Goal: Task Accomplishment & Management: Use online tool/utility

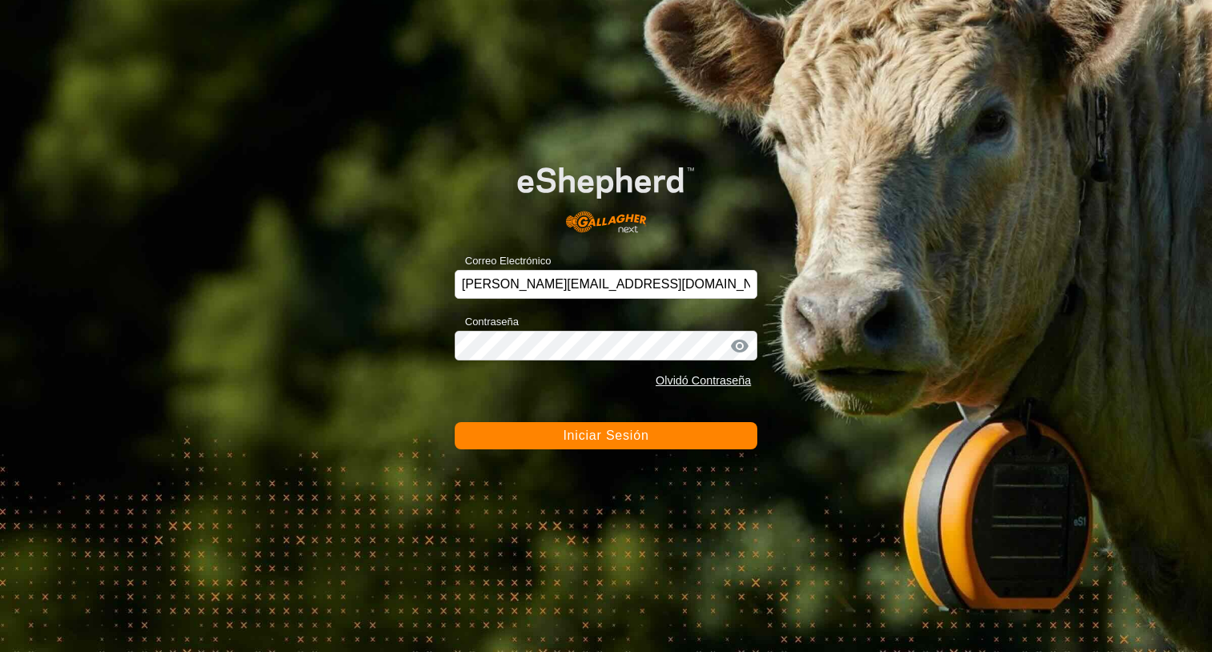
click at [617, 444] on button "Iniciar Sesión" at bounding box center [606, 435] width 303 height 27
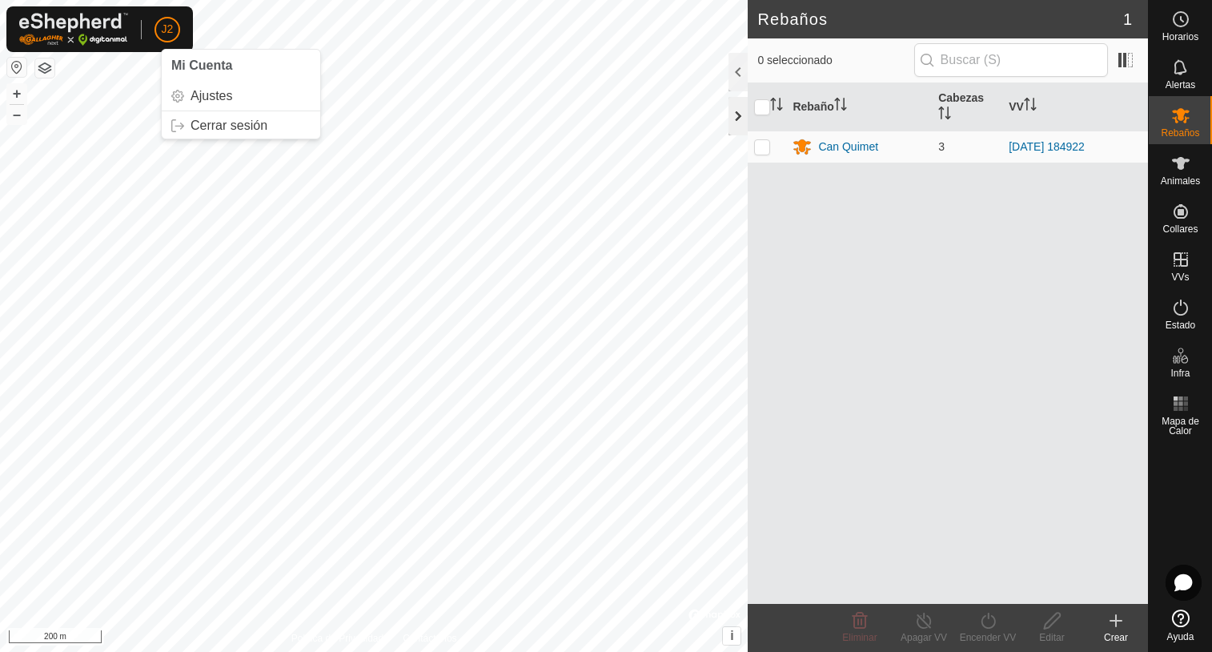
click at [732, 118] on div at bounding box center [738, 116] width 19 height 38
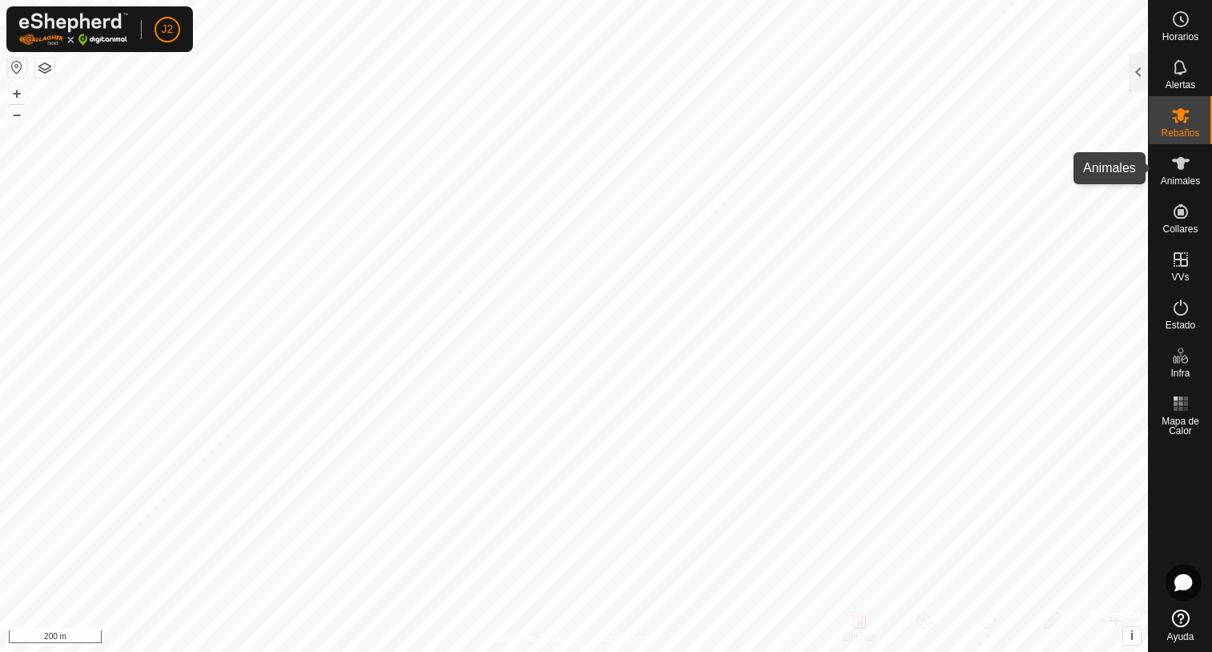
click at [1173, 174] on es-animals-svg-icon at bounding box center [1181, 164] width 29 height 26
click at [1131, 70] on div at bounding box center [1138, 72] width 19 height 38
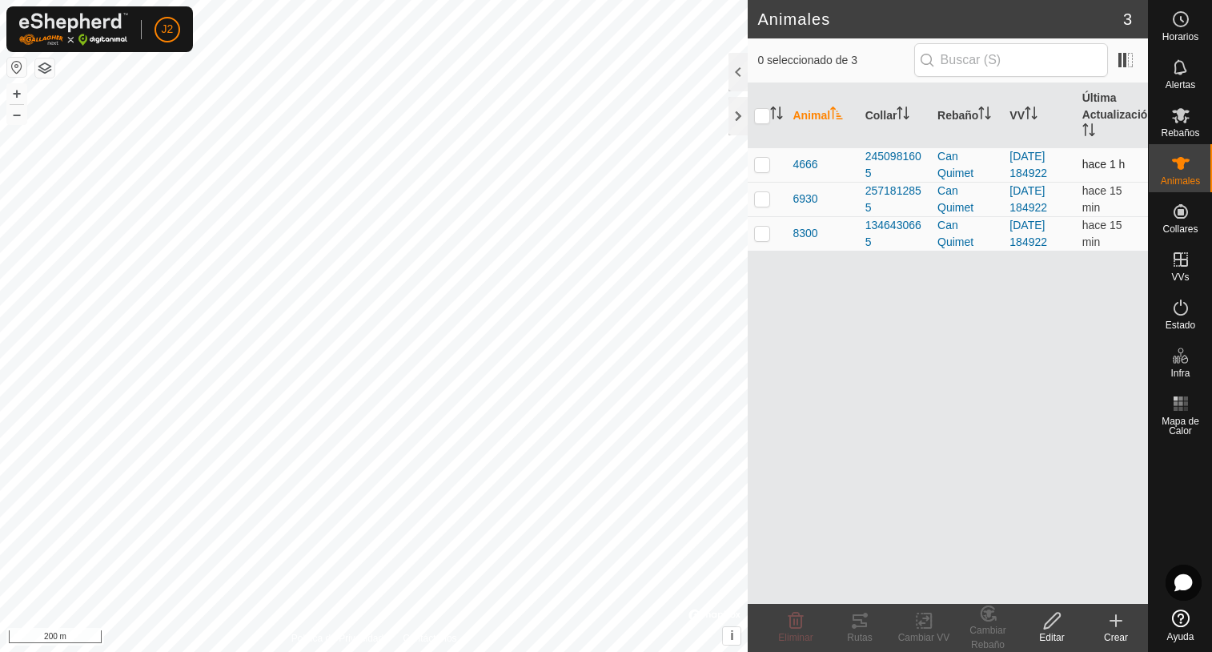
click at [757, 164] on p-checkbox at bounding box center [762, 164] width 16 height 13
checkbox input "true"
click at [856, 623] on icon at bounding box center [859, 620] width 19 height 19
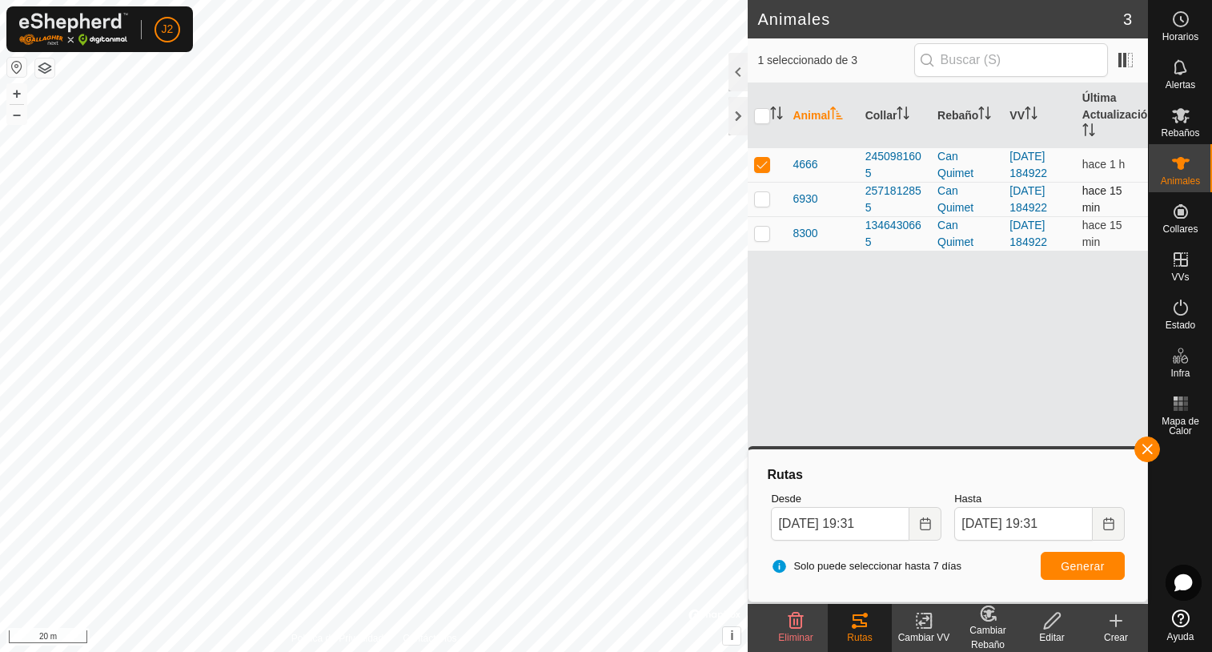
click at [761, 202] on p-checkbox at bounding box center [762, 198] width 16 height 13
checkbox input "true"
click at [764, 171] on p-tablecheckbox at bounding box center [762, 164] width 16 height 13
checkbox input "false"
click at [1096, 572] on span "Generar" at bounding box center [1083, 566] width 44 height 13
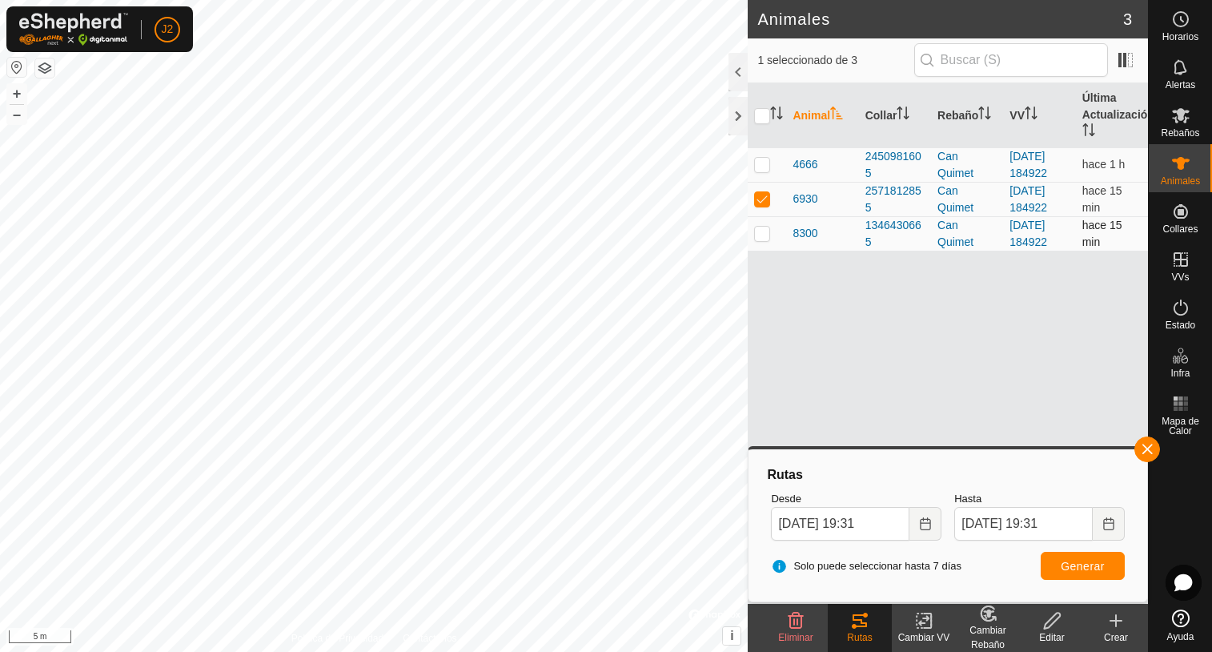
click at [757, 235] on p-checkbox at bounding box center [762, 233] width 16 height 13
checkbox input "true"
click at [771, 201] on td at bounding box center [767, 199] width 38 height 34
click at [1085, 569] on span "Generar" at bounding box center [1083, 566] width 44 height 13
click at [755, 201] on p-checkbox at bounding box center [762, 198] width 16 height 13
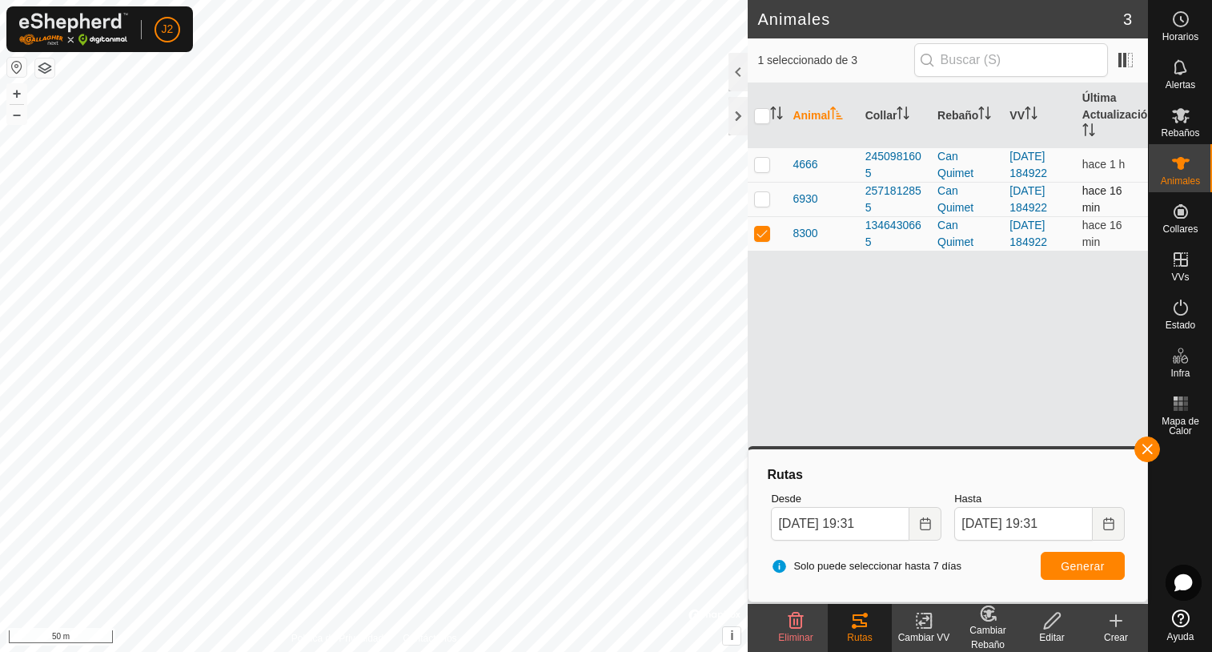
checkbox input "true"
click at [761, 241] on td at bounding box center [767, 233] width 38 height 34
click at [1061, 563] on button "Generar" at bounding box center [1083, 566] width 84 height 28
click at [769, 236] on p-checkbox at bounding box center [762, 233] width 16 height 13
checkbox input "true"
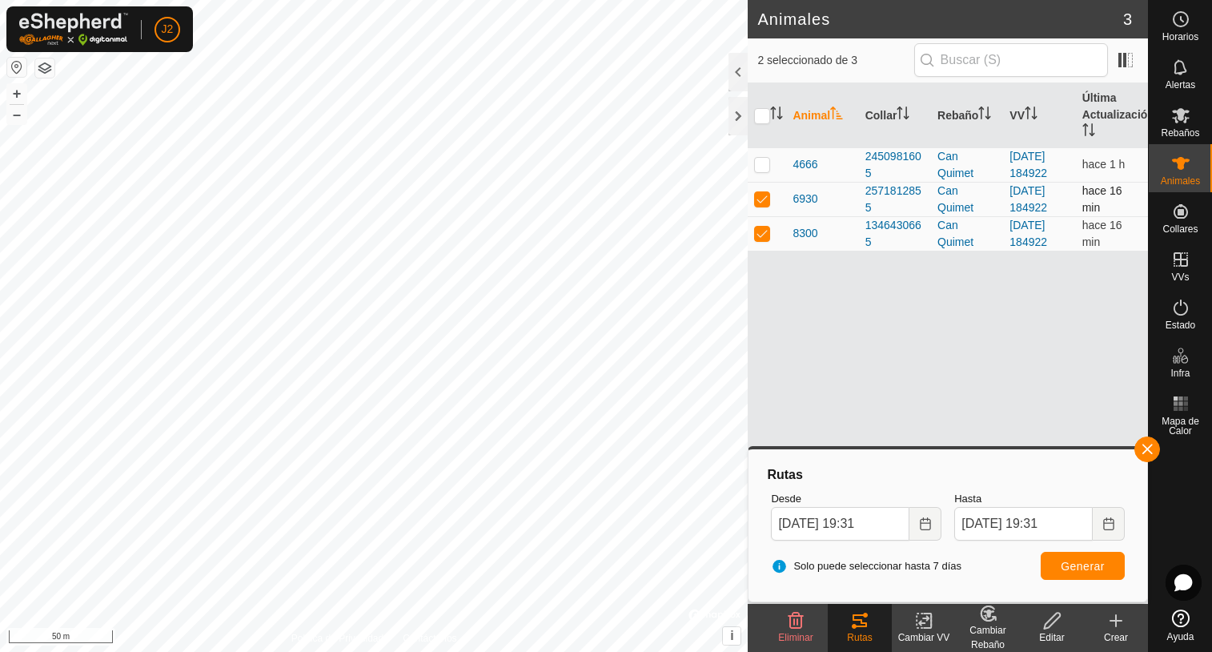
click at [764, 204] on p-checkbox at bounding box center [762, 198] width 16 height 13
checkbox input "false"
click at [1068, 564] on span "Generar" at bounding box center [1083, 566] width 44 height 13
click at [768, 159] on p-checkbox at bounding box center [762, 164] width 16 height 13
checkbox input "true"
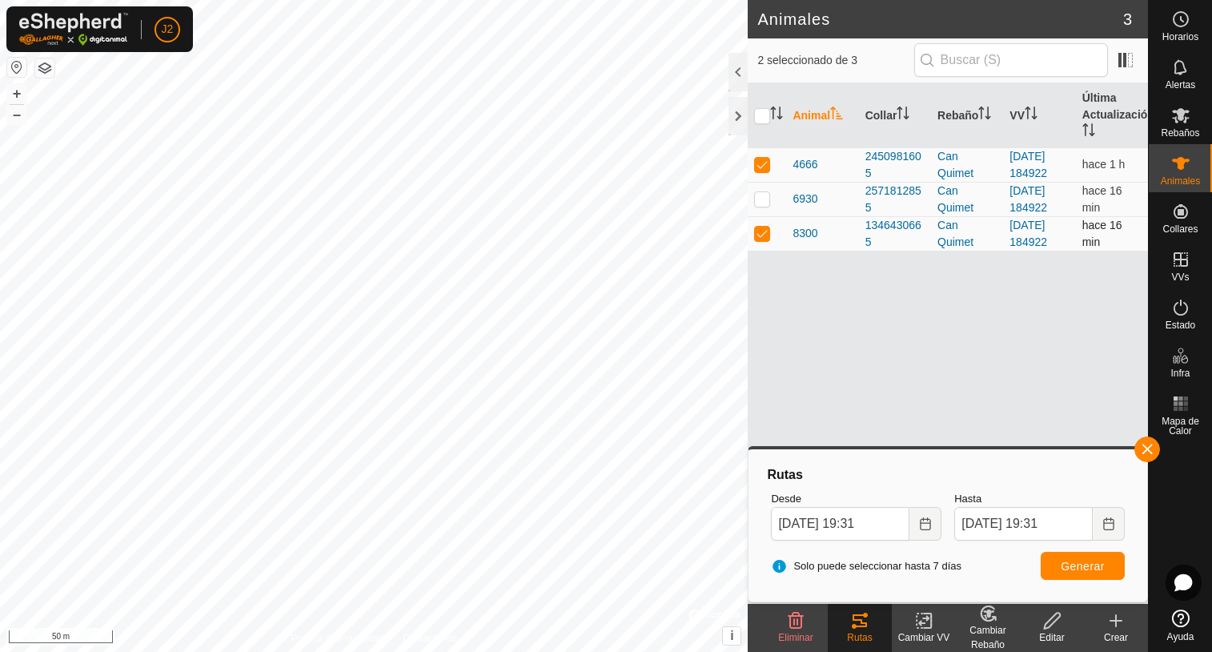
click at [757, 236] on p-checkbox at bounding box center [762, 233] width 16 height 13
click at [1082, 562] on span "Generar" at bounding box center [1083, 566] width 44 height 13
click at [760, 236] on p-checkbox at bounding box center [762, 233] width 16 height 13
checkbox input "true"
click at [1082, 570] on span "Generar" at bounding box center [1083, 566] width 44 height 13
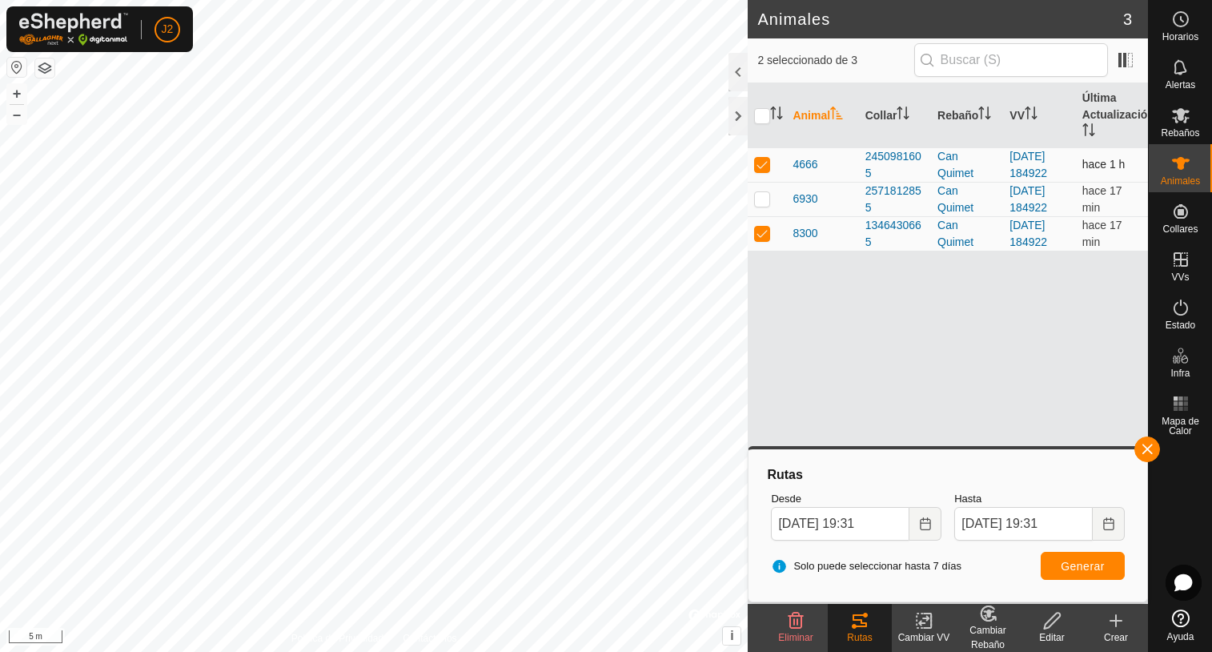
click at [762, 166] on p-checkbox at bounding box center [762, 164] width 16 height 13
click at [758, 163] on p-checkbox at bounding box center [762, 164] width 16 height 13
checkbox input "true"
click at [769, 235] on p-checkbox at bounding box center [762, 233] width 16 height 13
click at [1084, 570] on span "Generar" at bounding box center [1083, 566] width 44 height 13
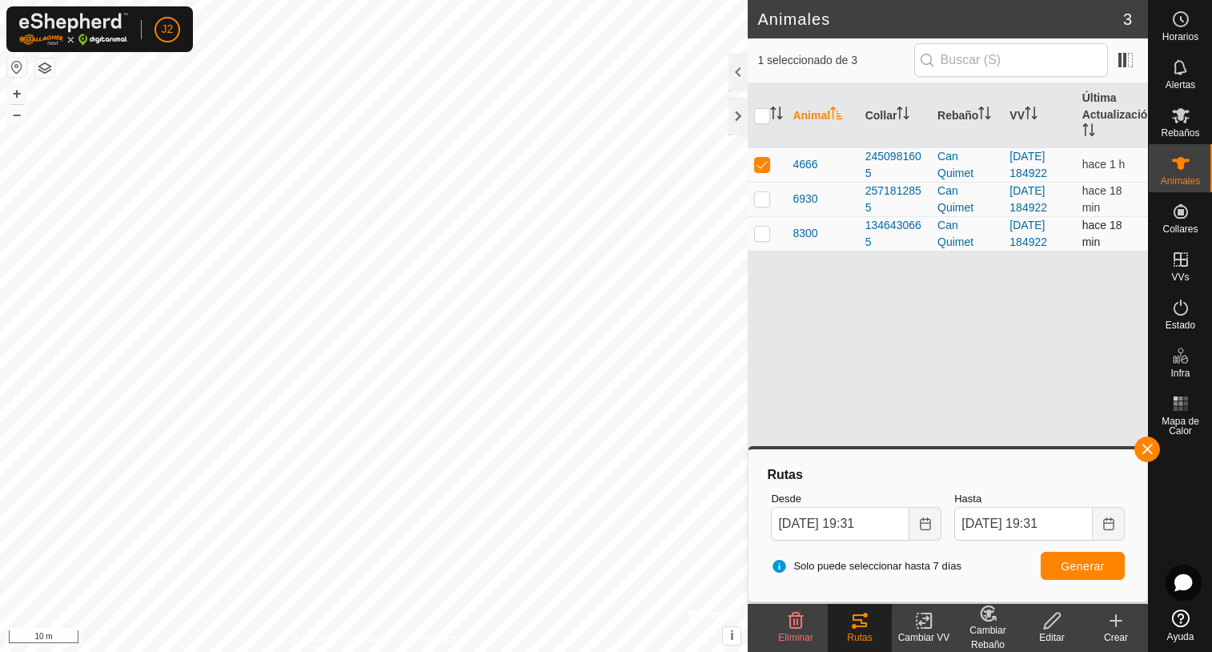
click at [765, 243] on td at bounding box center [767, 233] width 38 height 34
checkbox input "true"
click at [765, 163] on p-checkbox at bounding box center [762, 164] width 16 height 13
checkbox input "false"
click at [1089, 564] on span "Generar" at bounding box center [1083, 566] width 44 height 13
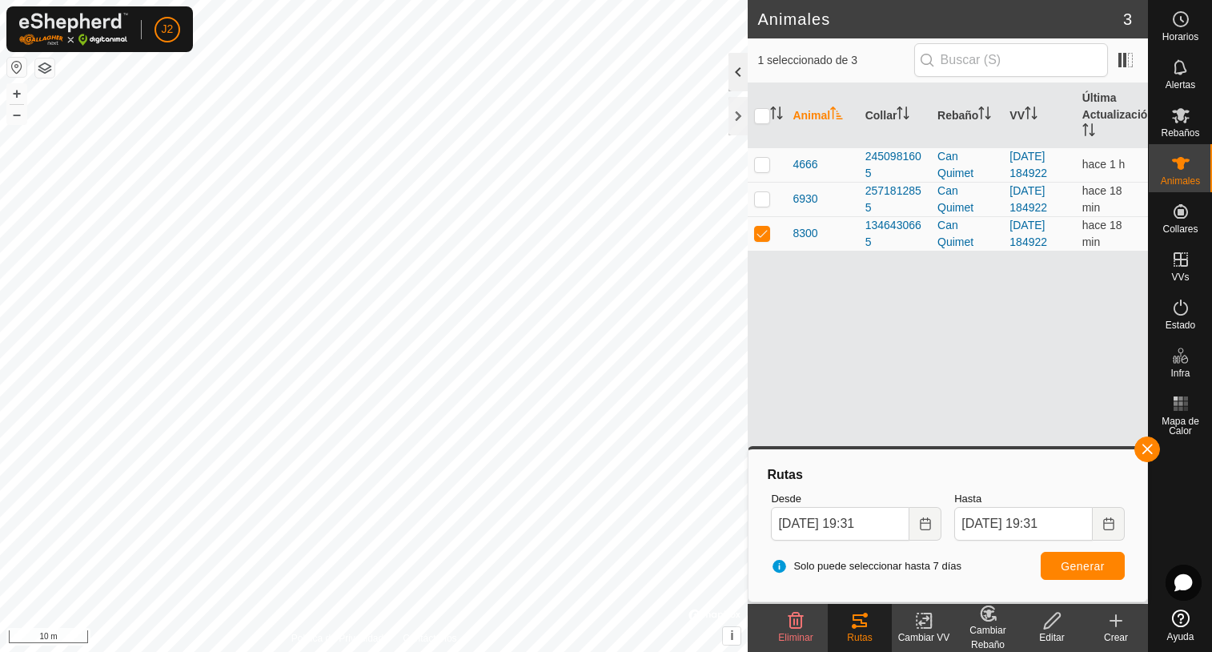
click at [741, 71] on div at bounding box center [738, 72] width 19 height 38
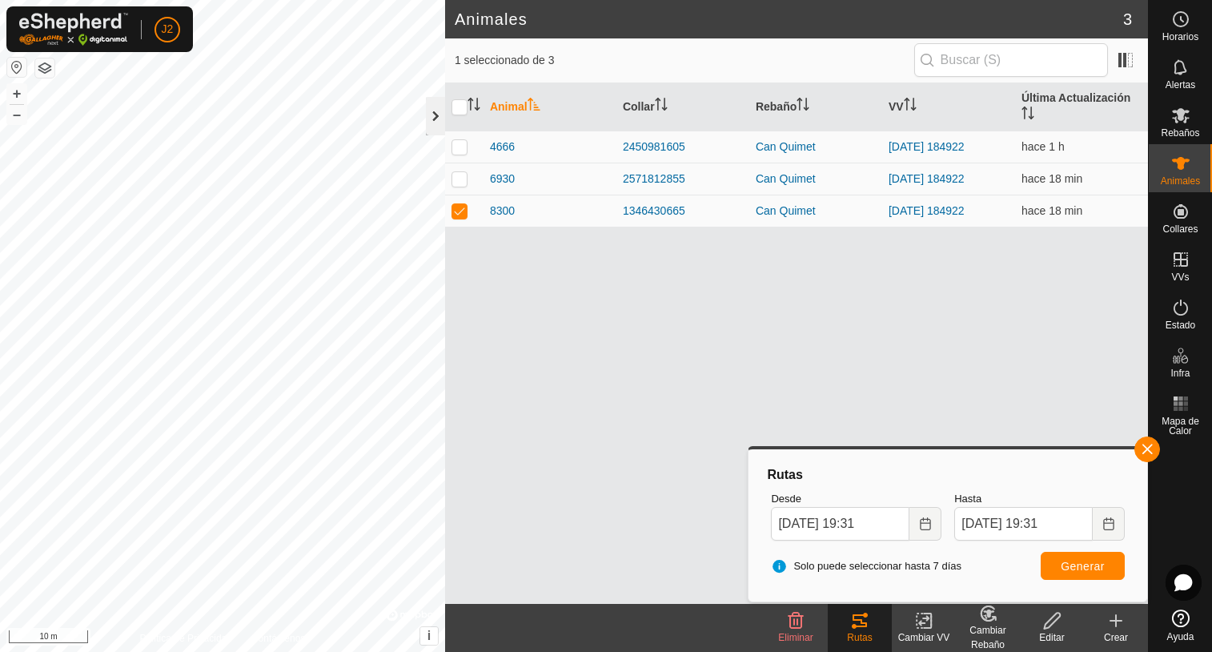
click at [440, 125] on div at bounding box center [435, 116] width 19 height 38
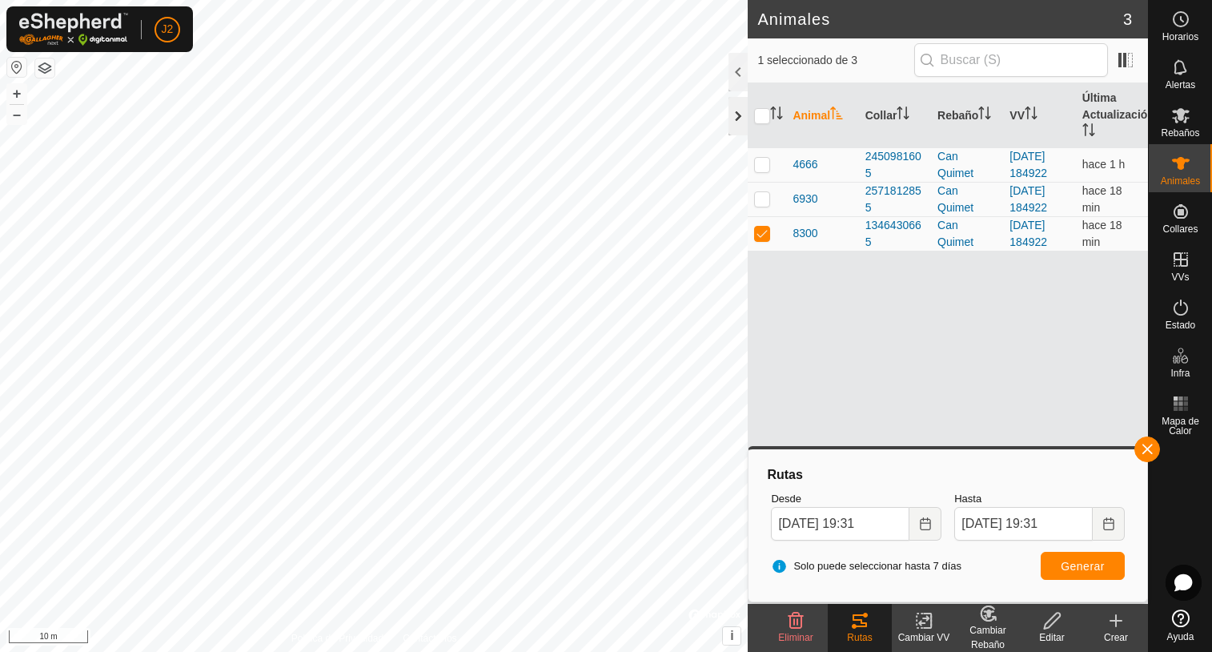
click at [733, 117] on div at bounding box center [738, 116] width 19 height 38
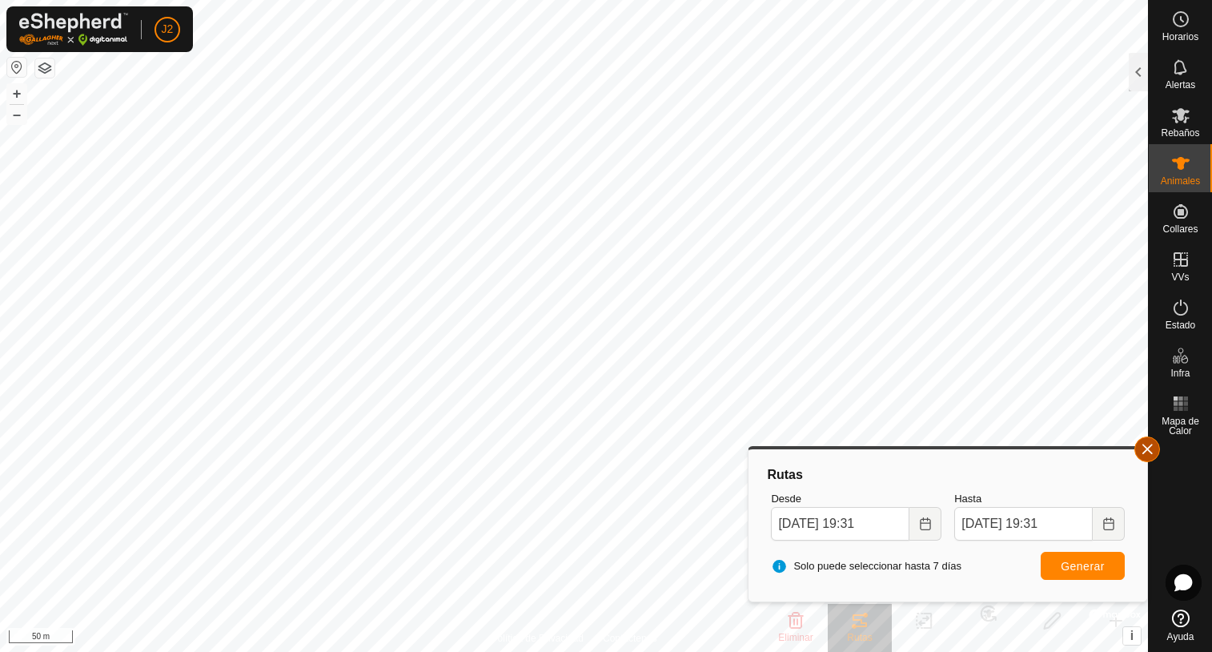
click at [1146, 446] on button "button" at bounding box center [1147, 449] width 26 height 26
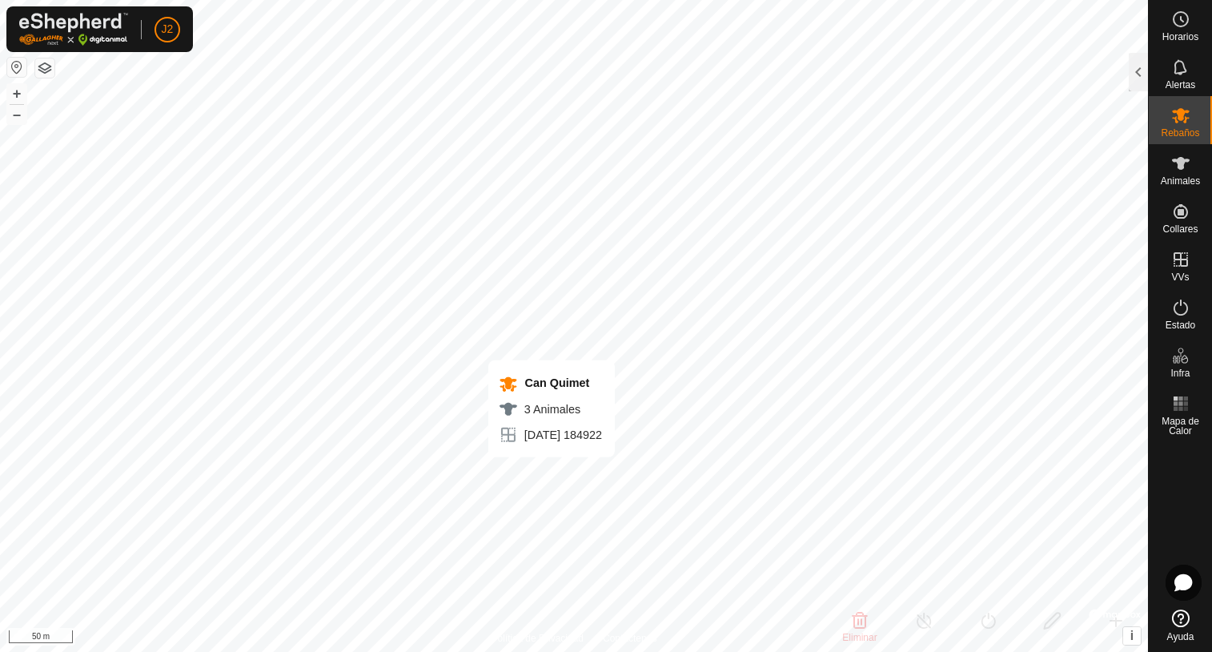
checkbox input "false"
checkbox input "true"
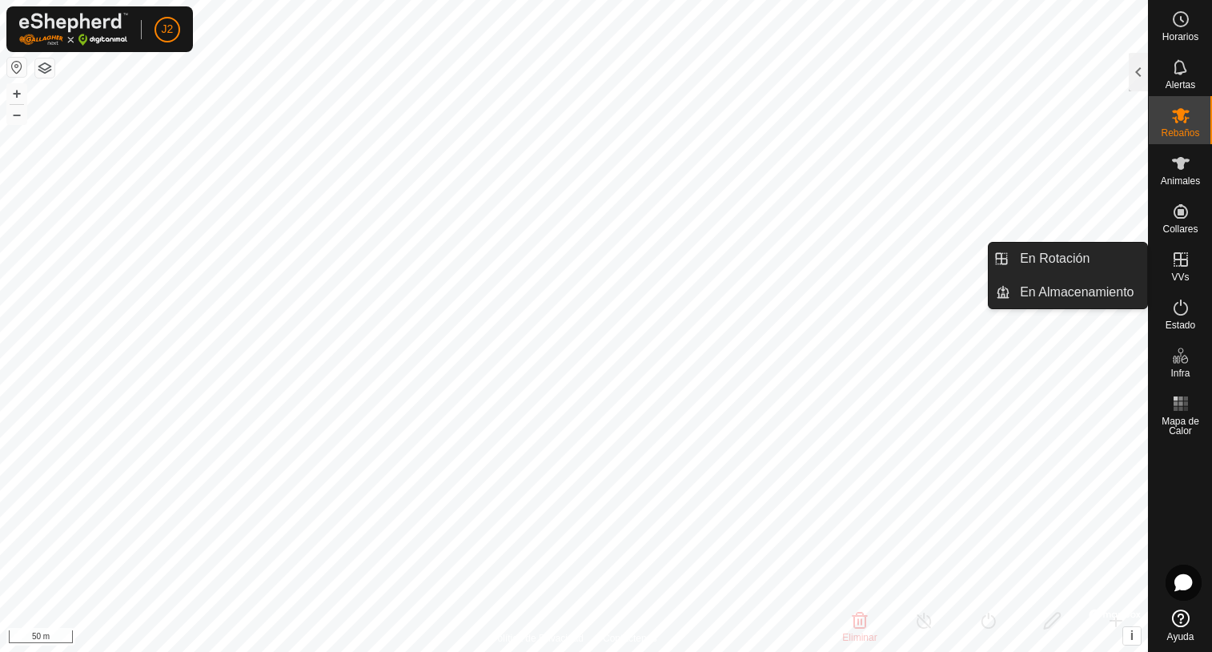
click at [1179, 259] on icon at bounding box center [1181, 259] width 14 height 14
click at [1034, 263] on link "En Rotación" at bounding box center [1078, 259] width 137 height 32
click at [1179, 272] on span "VVs" at bounding box center [1180, 277] width 18 height 10
click at [1175, 263] on icon at bounding box center [1180, 259] width 19 height 19
click at [1068, 264] on link "En Rotación" at bounding box center [1078, 259] width 137 height 32
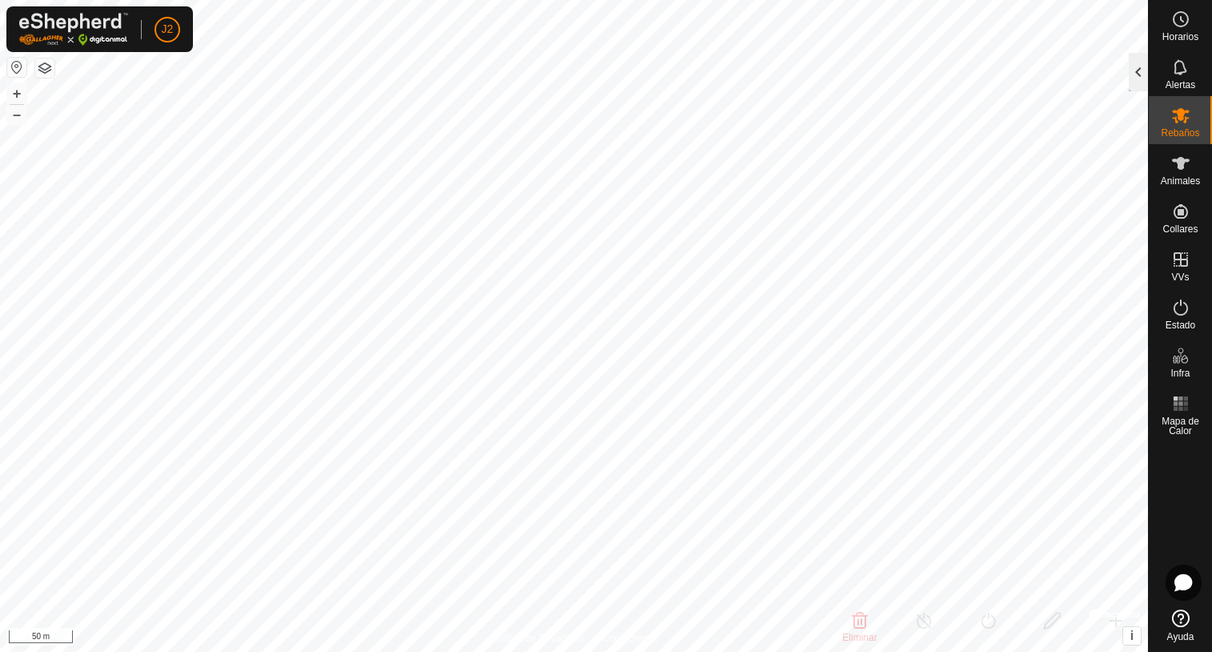
click at [1136, 67] on div at bounding box center [1138, 72] width 19 height 38
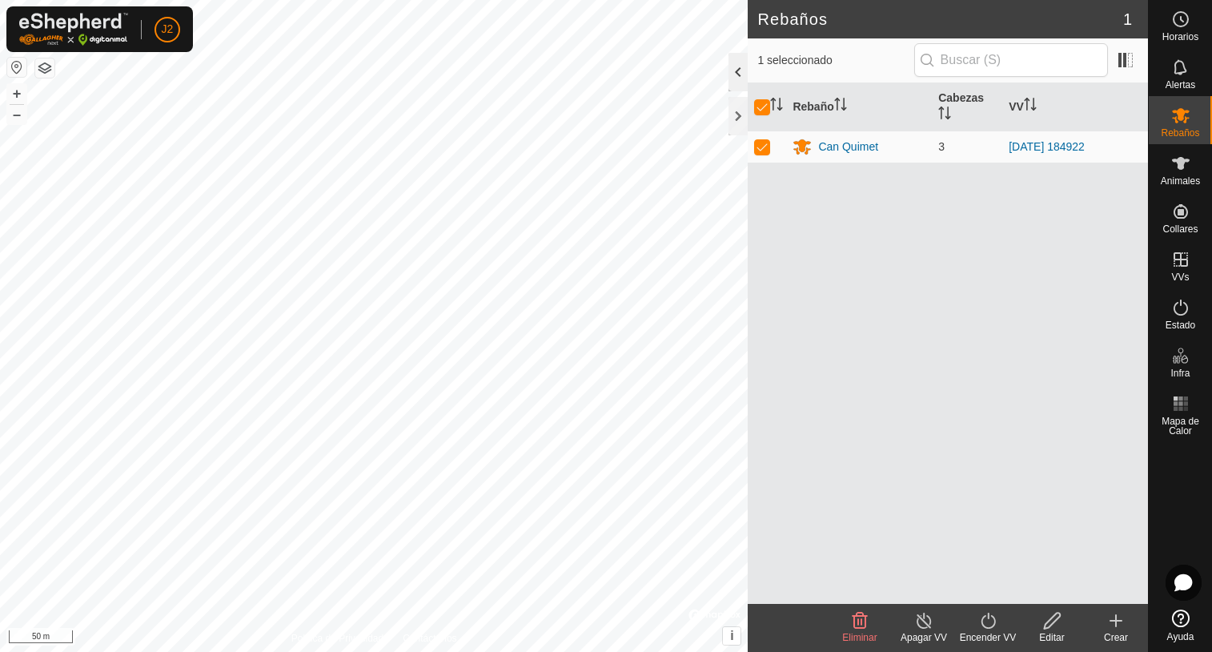
click at [735, 70] on div at bounding box center [738, 72] width 19 height 38
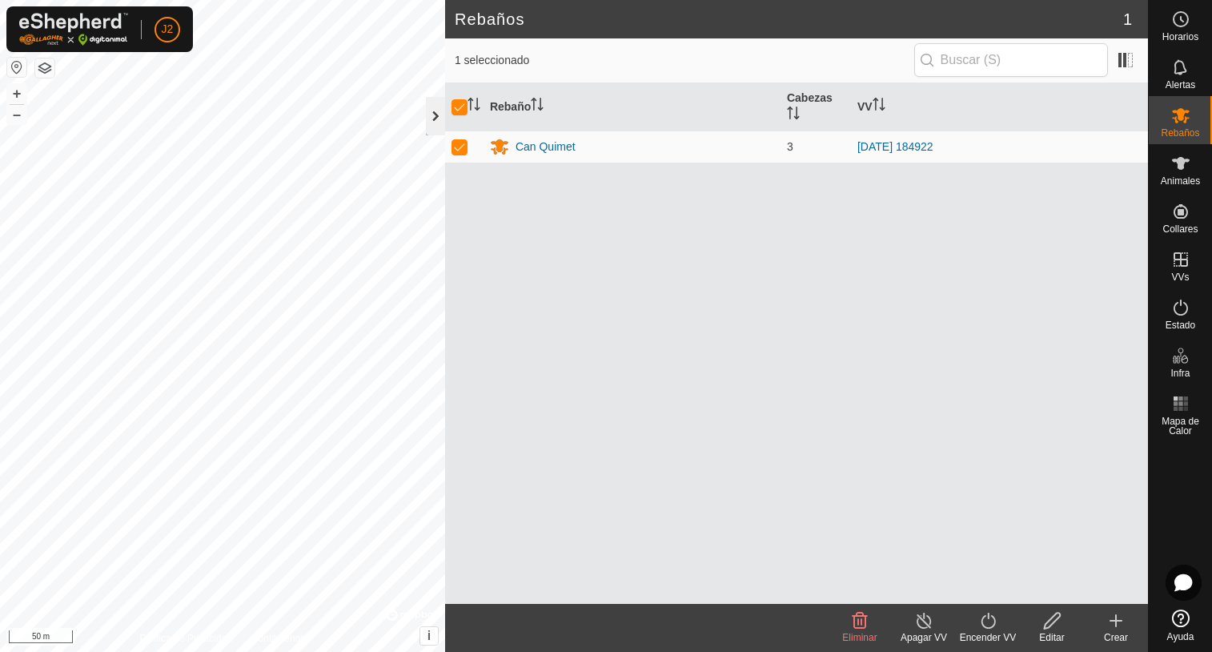
click at [437, 114] on div at bounding box center [435, 116] width 19 height 38
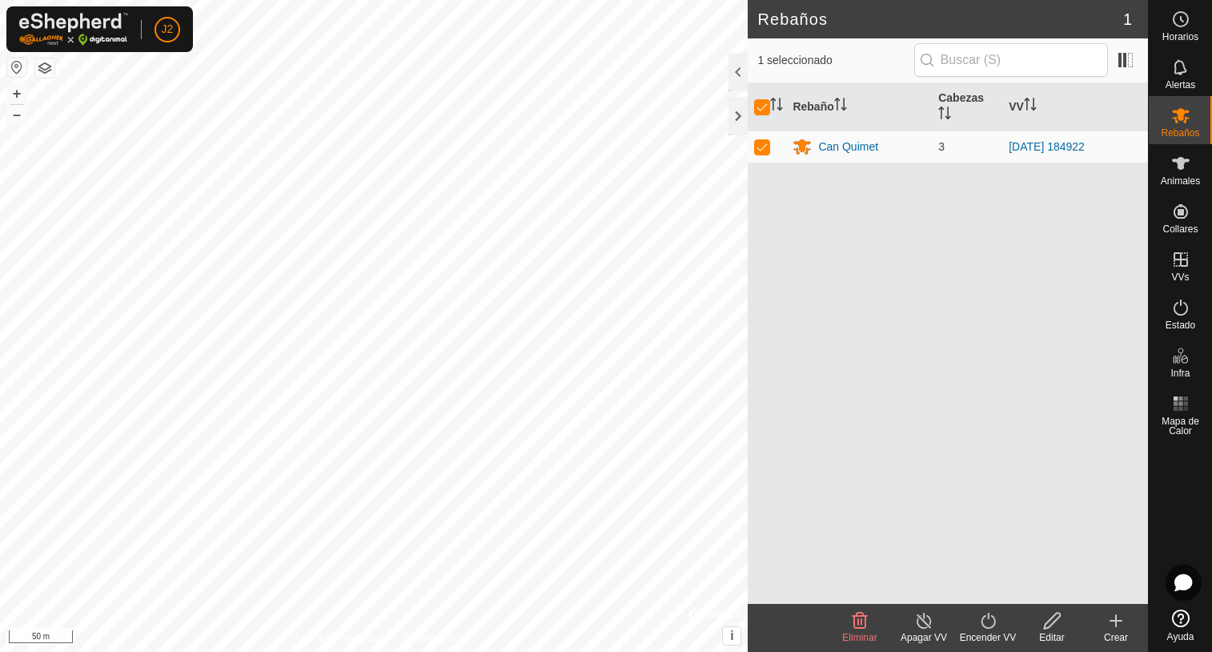
click at [924, 627] on icon at bounding box center [924, 620] width 20 height 19
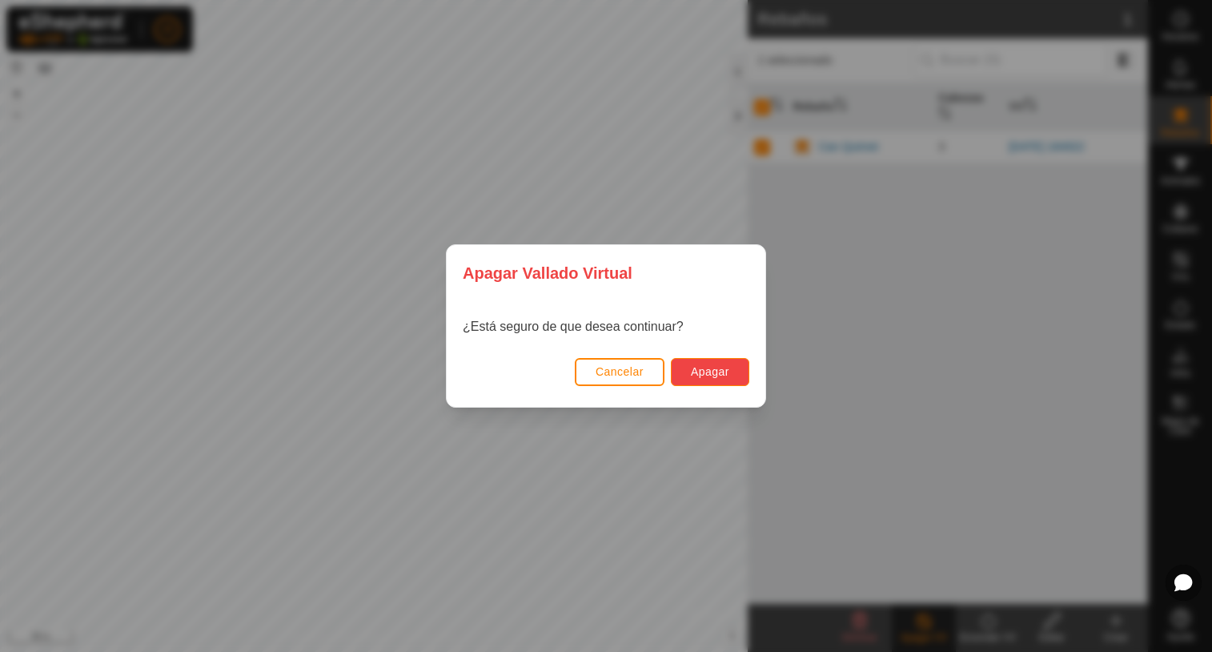
click at [709, 382] on button "Apagar" at bounding box center [710, 372] width 78 height 28
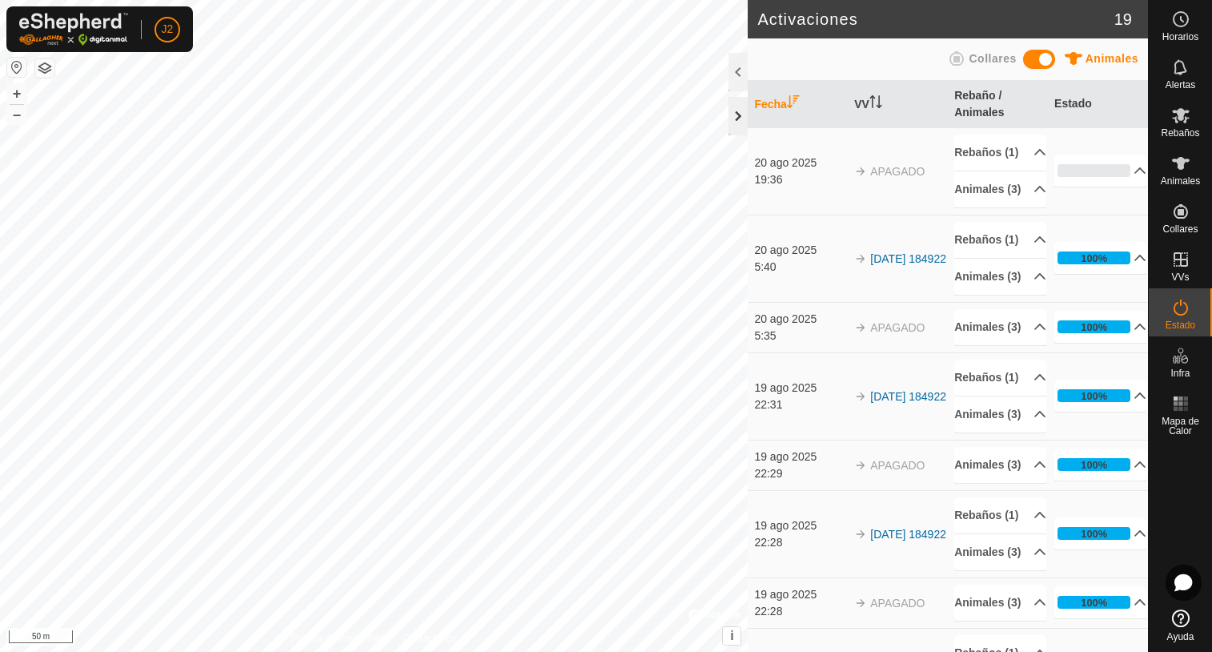
click at [729, 117] on div at bounding box center [738, 116] width 19 height 38
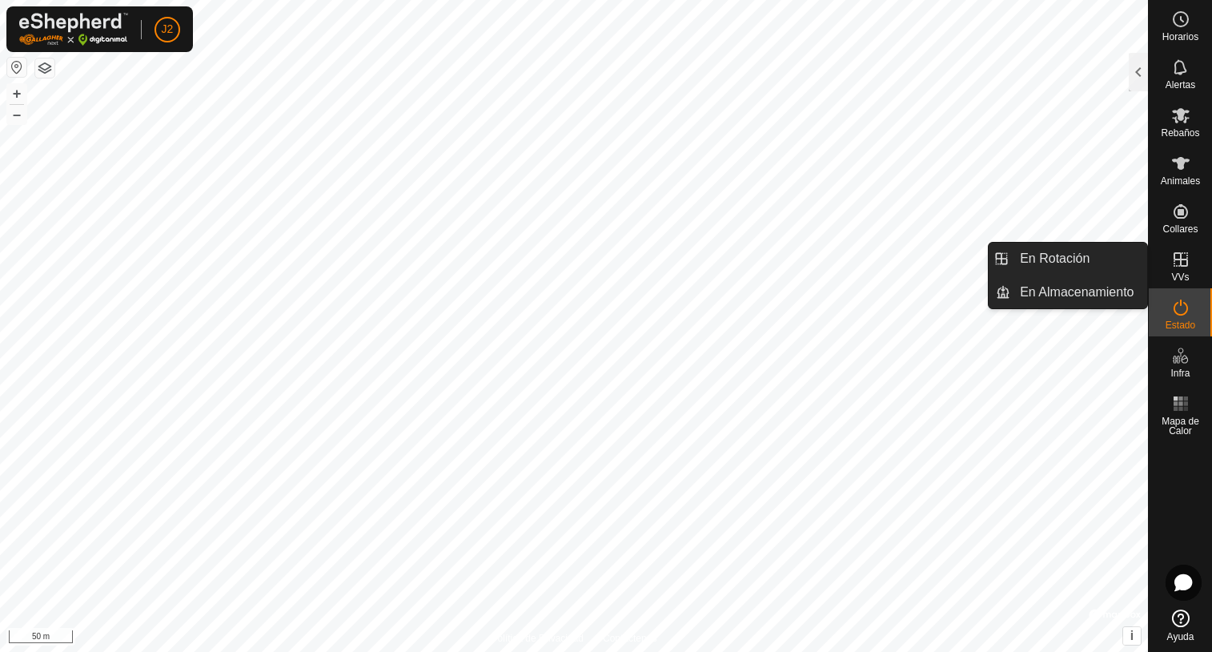
click at [1187, 268] on icon at bounding box center [1180, 259] width 19 height 19
click at [1039, 255] on link "En Rotación" at bounding box center [1078, 259] width 137 height 32
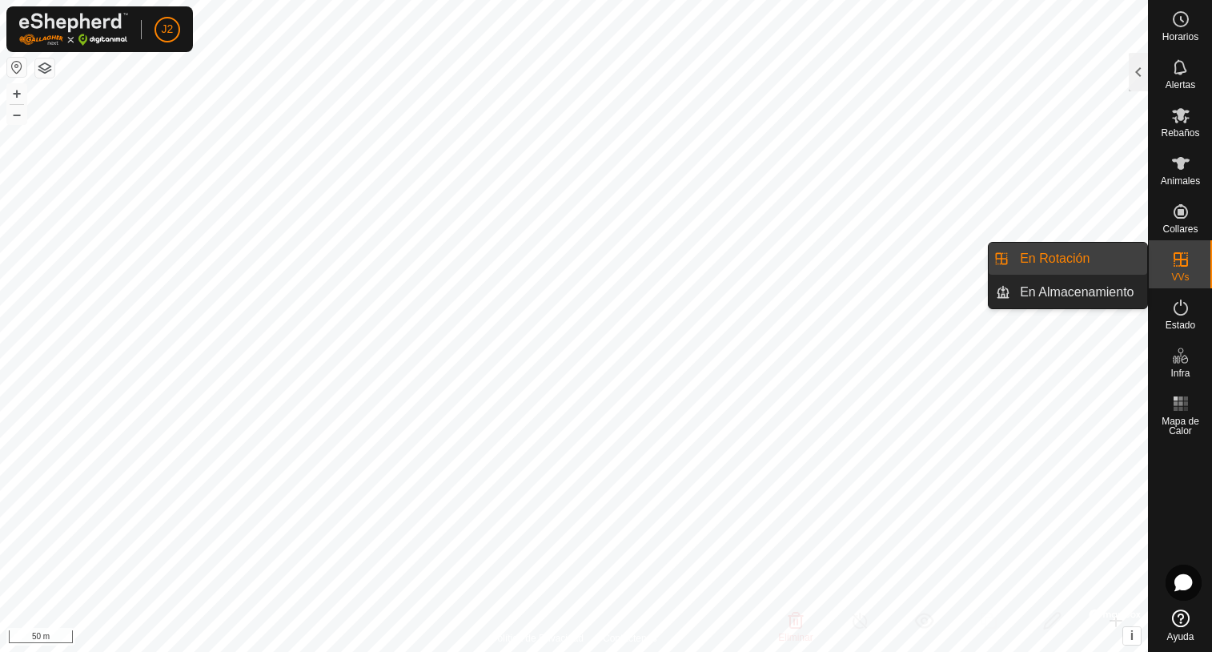
click at [1176, 265] on icon at bounding box center [1180, 259] width 19 height 19
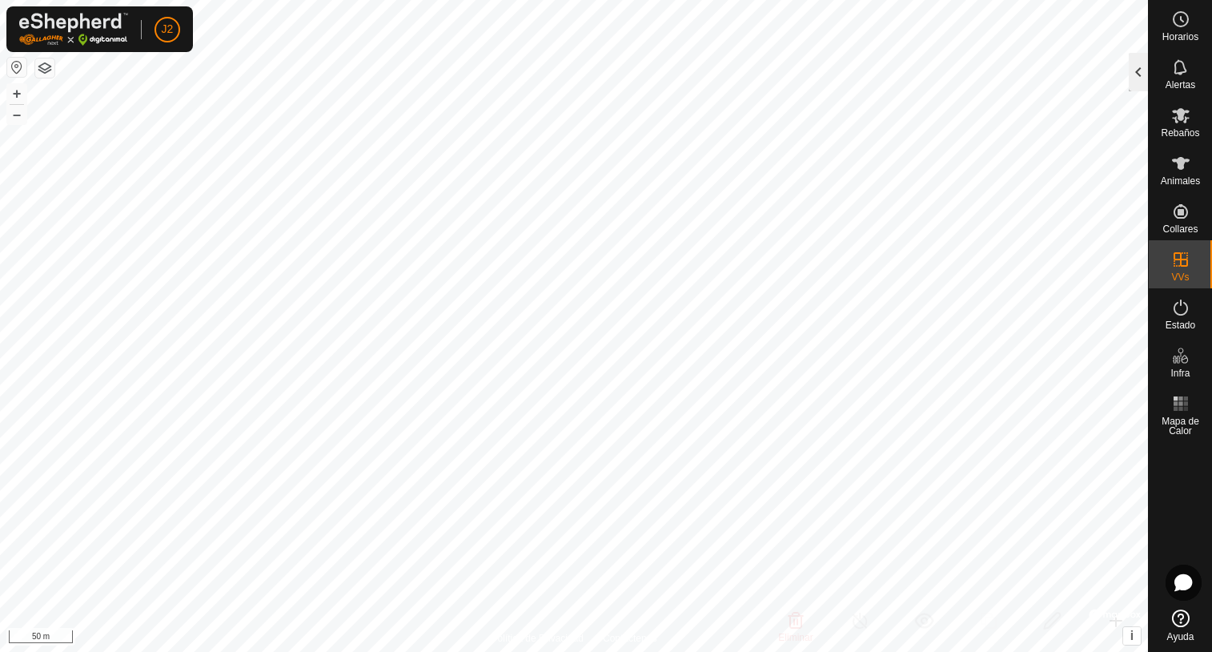
click at [1130, 79] on div at bounding box center [1138, 72] width 19 height 38
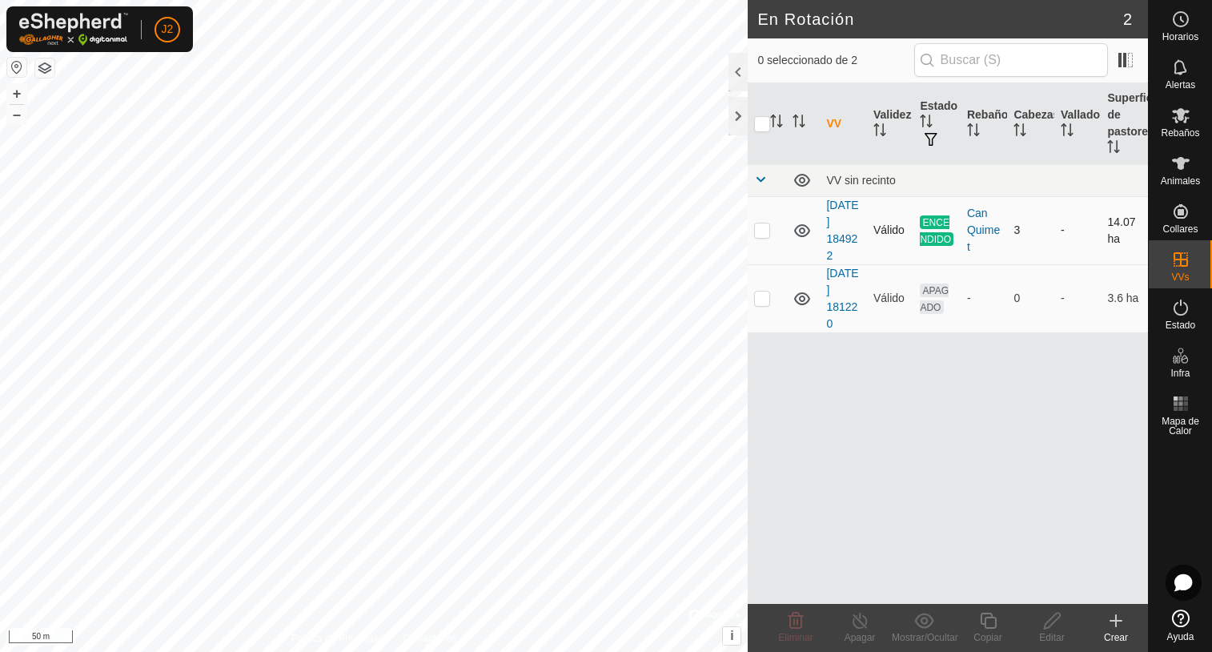
click at [765, 231] on p-checkbox at bounding box center [762, 229] width 16 height 13
checkbox input "true"
